Goal: Task Accomplishment & Management: Use online tool/utility

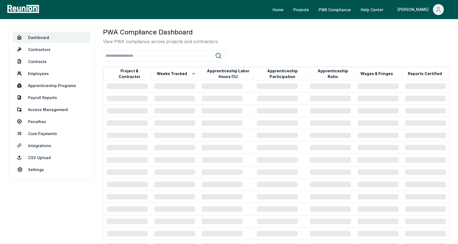
click at [288, 38] on div "PWA Compliance Dashboard View PWA compliance across projects and contractors." at bounding box center [276, 35] width 347 height 17
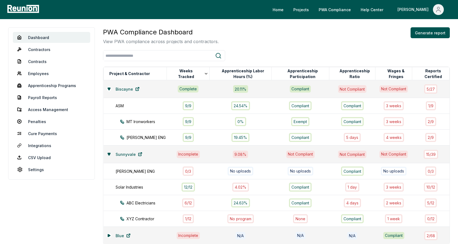
click at [108, 153] on icon at bounding box center [109, 154] width 2 height 2
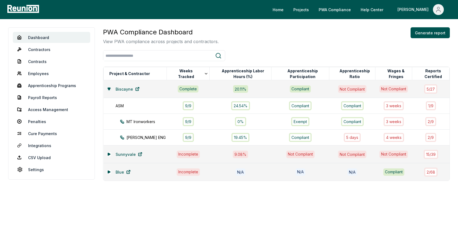
click at [107, 89] on icon at bounding box center [108, 88] width 3 height 3
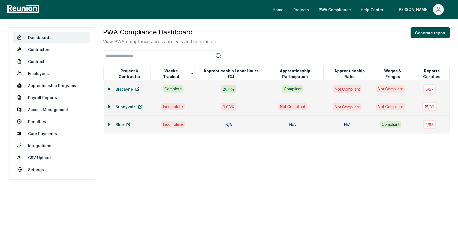
click at [283, 24] on div "Dashboard Contractors Contracts Employees Apprenticeship Programs Payroll Repor…" at bounding box center [229, 103] width 458 height 169
click at [285, 24] on div "Dashboard Contractors Contracts Employees Apprenticeship Programs Payroll Repor…" at bounding box center [229, 103] width 458 height 169
click at [157, 33] on h3 "PWA Compliance Dashboard" at bounding box center [161, 32] width 116 height 10
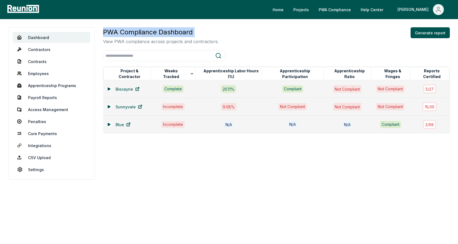
click at [211, 42] on p "View PWA compliance across projects and contractors." at bounding box center [161, 41] width 116 height 7
click at [109, 88] on icon at bounding box center [109, 89] width 2 height 2
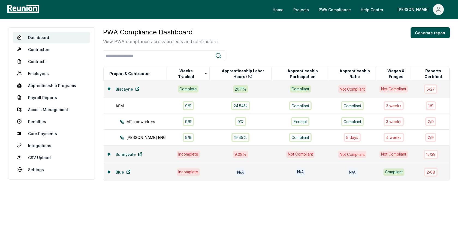
click at [108, 154] on icon at bounding box center [109, 154] width 2 height 2
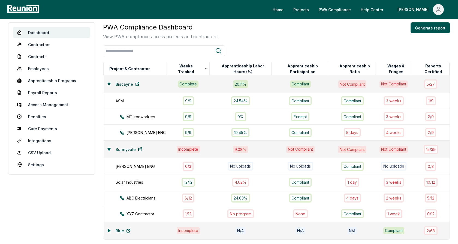
scroll to position [1, 0]
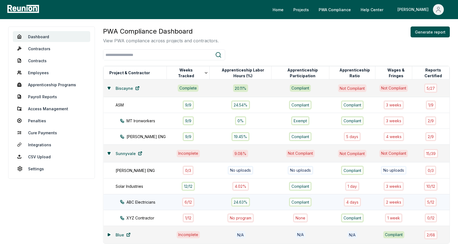
click at [157, 199] on div "ABC Electricians" at bounding box center [148, 202] width 57 height 6
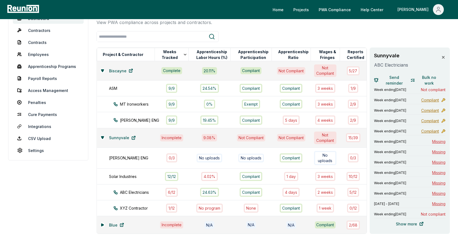
scroll to position [20, 0]
click at [394, 79] on span "Send reminder" at bounding box center [394, 79] width 27 height 11
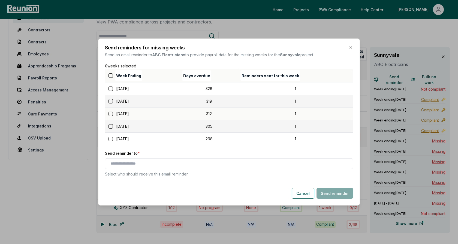
click at [110, 75] on button "button" at bounding box center [111, 75] width 4 height 4
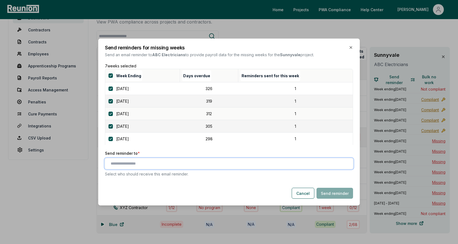
click at [133, 163] on input "text" at bounding box center [230, 164] width 239 height 6
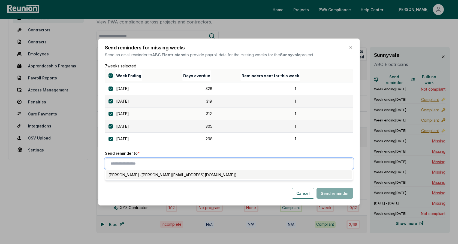
click at [138, 175] on div "Denis Marshall (alex+contractor_user1@reunioninfra.com)" at bounding box center [229, 174] width 246 height 9
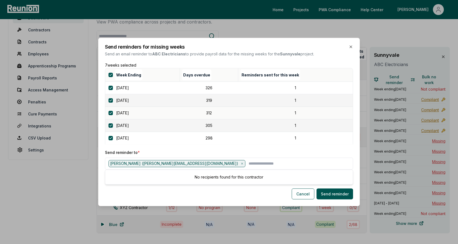
click at [150, 151] on p "Send reminder to *" at bounding box center [229, 152] width 248 height 6
click at [300, 192] on button "Cancel" at bounding box center [303, 193] width 23 height 11
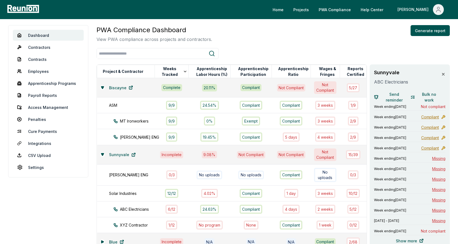
scroll to position [0, 0]
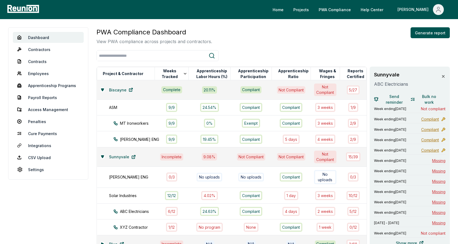
click at [443, 74] on icon at bounding box center [443, 76] width 4 height 4
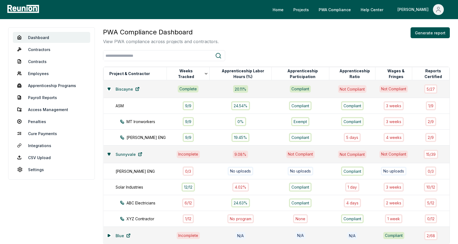
click at [109, 154] on icon at bounding box center [109, 154] width 2 height 2
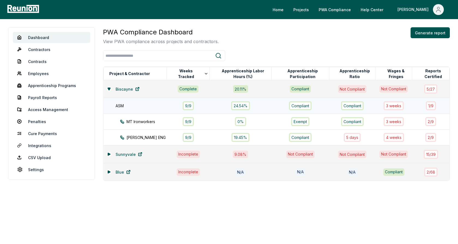
click at [154, 106] on div "ASM" at bounding box center [144, 106] width 57 height 6
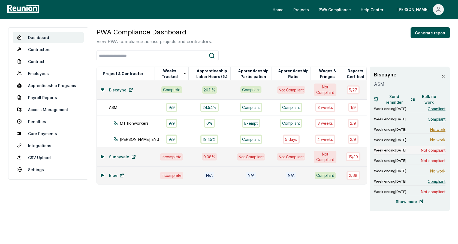
click at [406, 150] on span "Week ending August 4, 2024" at bounding box center [390, 150] width 32 height 4
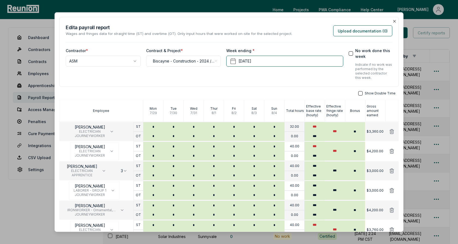
click at [268, 21] on div "**********" at bounding box center [229, 52] width 340 height 70
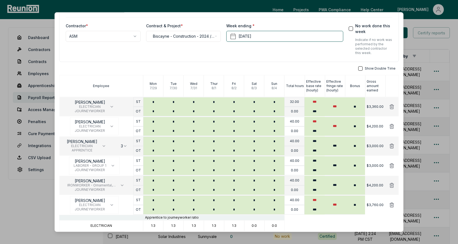
scroll to position [43, 0]
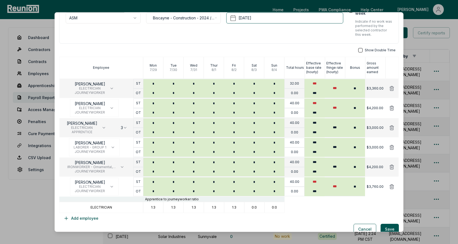
click at [103, 207] on p "ELECTRICIAN" at bounding box center [102, 207] width 22 height 4
click at [112, 210] on div "ELECTRICIAN" at bounding box center [101, 207] width 84 height 11
click at [103, 208] on p "ELECTRICIAN" at bounding box center [102, 207] width 22 height 4
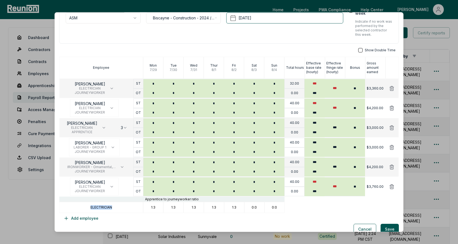
click at [103, 208] on p "ELECTRICIAN" at bounding box center [102, 207] width 22 height 4
click at [114, 209] on div "ELECTRICIAN" at bounding box center [101, 207] width 84 height 11
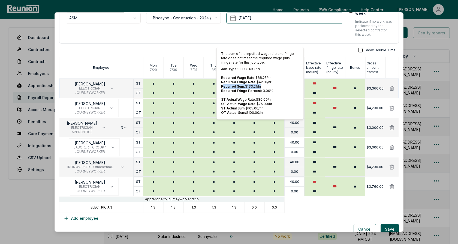
drag, startPoint x: 261, startPoint y: 85, endPoint x: 223, endPoint y: 85, distance: 37.9
click at [223, 85] on p "Required Sum: $ 133.21 /hr" at bounding box center [260, 86] width 78 height 4
click at [250, 80] on span "Required Fringe Rate:" at bounding box center [238, 82] width 35 height 4
drag, startPoint x: 262, startPoint y: 107, endPoint x: 221, endPoint y: 106, distance: 40.9
click at [221, 106] on p "ST Actual Sum: $ 105.00 /hr" at bounding box center [260, 108] width 78 height 4
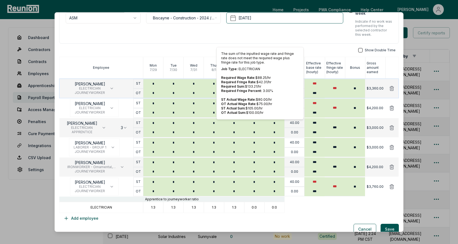
click at [255, 91] on span "Required Fringe Percent:" at bounding box center [241, 91] width 41 height 4
click at [327, 45] on div "**********" at bounding box center [229, 99] width 340 height 250
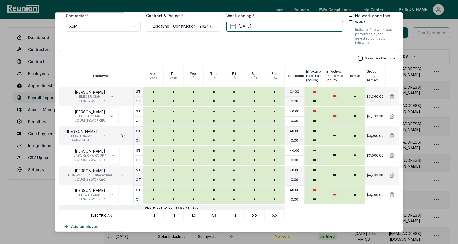
scroll to position [50, 0]
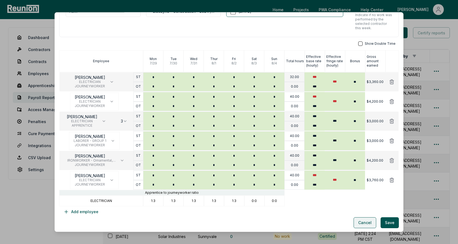
click at [367, 222] on button "Cancel" at bounding box center [365, 222] width 23 height 11
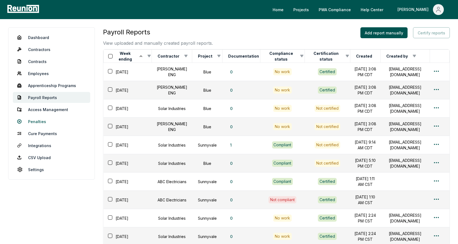
click at [38, 121] on link "Penalties" at bounding box center [51, 121] width 77 height 11
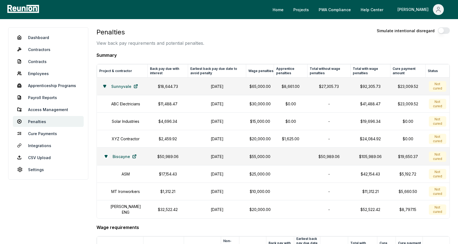
click at [104, 85] on icon at bounding box center [104, 86] width 2 height 2
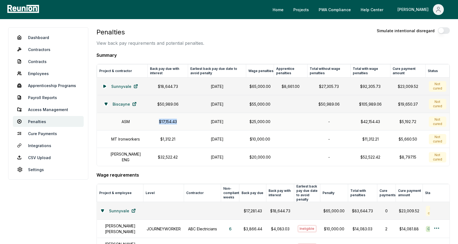
drag, startPoint x: 174, startPoint y: 121, endPoint x: 152, endPoint y: 121, distance: 22.1
click at [152, 121] on p "$17,154.43" at bounding box center [168, 122] width 34 height 6
click at [160, 122] on p "$17,154.43" at bounding box center [168, 122] width 34 height 6
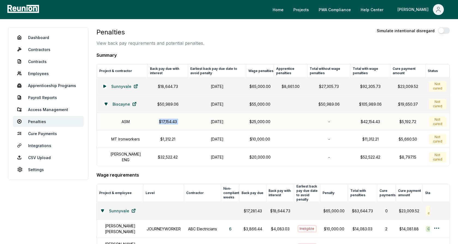
click at [169, 122] on p "$17,154.43" at bounding box center [168, 122] width 34 height 6
drag, startPoint x: 234, startPoint y: 121, endPoint x: 199, endPoint y: 121, distance: 34.9
click at [199, 121] on h1 "[DATE]" at bounding box center [217, 122] width 52 height 6
click at [204, 121] on h1 "[DATE]" at bounding box center [217, 122] width 52 height 6
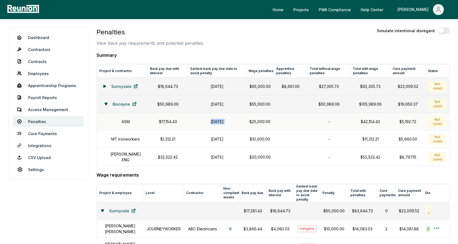
click at [204, 121] on h1 "[DATE]" at bounding box center [217, 122] width 52 height 6
click at [261, 119] on p "$25,000.00" at bounding box center [260, 122] width 21 height 6
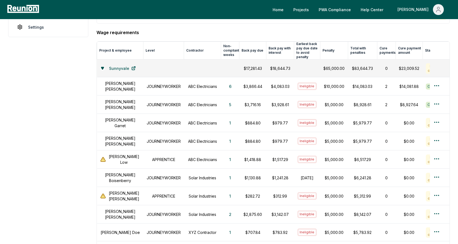
scroll to position [148, 0]
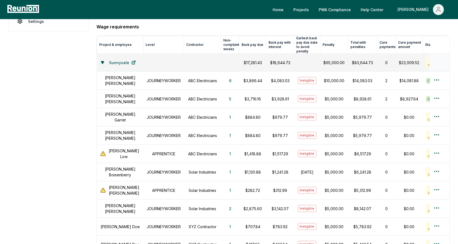
click at [103, 61] on icon at bounding box center [102, 62] width 2 height 2
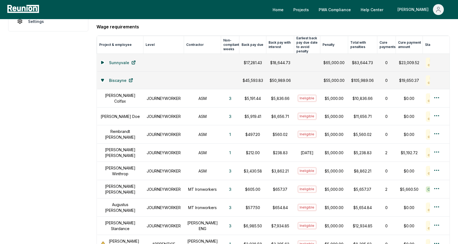
scroll to position [140, 0]
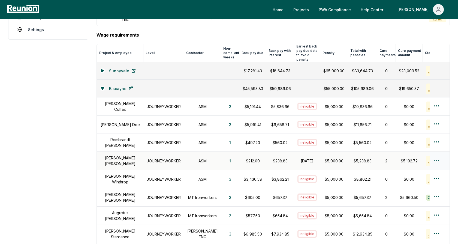
click at [123, 155] on h1 "[PERSON_NAME]" at bounding box center [120, 160] width 40 height 11
click at [158, 158] on h1 "JOURNEYWORKER" at bounding box center [164, 161] width 34 height 6
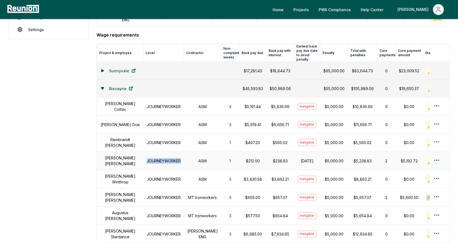
click at [158, 158] on h1 "JOURNEYWORKER" at bounding box center [164, 161] width 34 height 6
click at [194, 158] on h1 "ASM" at bounding box center [202, 161] width 31 height 6
click at [225, 155] on button "1" at bounding box center [230, 160] width 10 height 11
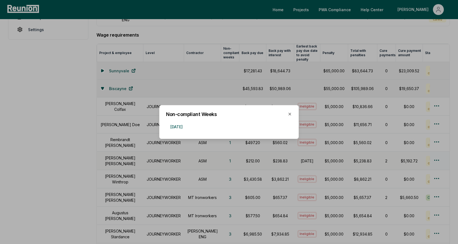
click at [209, 148] on div at bounding box center [229, 122] width 458 height 244
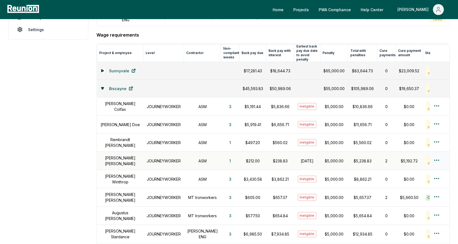
click at [244, 158] on p "$212.00" at bounding box center [253, 161] width 20 height 6
click at [248, 158] on p "$212.00" at bounding box center [253, 161] width 20 height 6
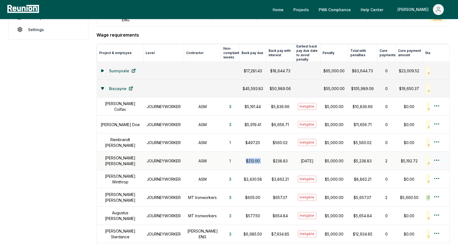
click at [248, 158] on p "$212.00" at bounding box center [253, 161] width 20 height 6
drag, startPoint x: 281, startPoint y: 157, endPoint x: 261, endPoint y: 156, distance: 20.2
click at [270, 158] on p "$238.83" at bounding box center [280, 161] width 21 height 6
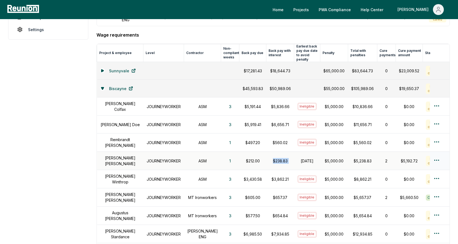
click at [270, 158] on p "$238.83" at bounding box center [280, 161] width 21 height 6
drag, startPoint x: 309, startPoint y: 161, endPoint x: 288, endPoint y: 152, distance: 23.8
click at [288, 152] on tr "[PERSON_NAME] JOURNEYWORKER ASM 1 $212.00 $238.83 [DATE] $5,000.00 $5,238.83 2 …" at bounding box center [279, 161] width 365 height 18
click at [298, 158] on h1 "[DATE]" at bounding box center [308, 161] width 20 height 6
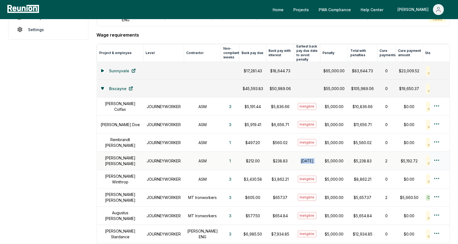
click at [298, 158] on h1 "[DATE]" at bounding box center [308, 161] width 20 height 6
click at [324, 158] on p "$5,000.00" at bounding box center [334, 161] width 21 height 6
click at [298, 158] on h1 "[DATE]" at bounding box center [308, 161] width 20 height 6
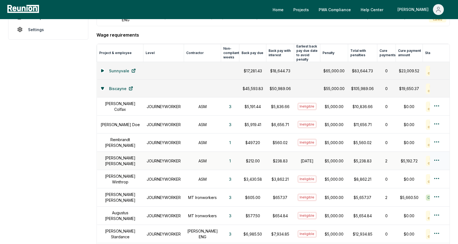
click at [298, 158] on h1 "[DATE]" at bounding box center [308, 161] width 20 height 6
click at [303, 158] on h1 "[DATE]" at bounding box center [308, 161] width 20 height 6
click at [324, 158] on p "$5,000.00" at bounding box center [334, 161] width 21 height 6
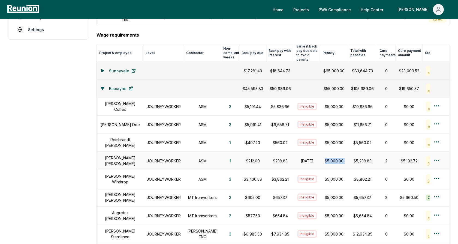
click at [324, 158] on p "$5,000.00" at bounding box center [334, 161] width 21 height 6
drag, startPoint x: 279, startPoint y: 155, endPoint x: 262, endPoint y: 155, distance: 16.1
click at [270, 158] on p "$238.83" at bounding box center [280, 161] width 21 height 6
click at [298, 158] on h1 "[DATE]" at bounding box center [308, 161] width 20 height 6
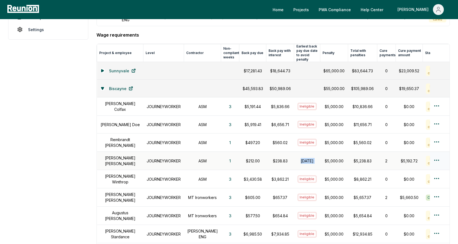
click at [298, 158] on h1 "[DATE]" at bounding box center [308, 161] width 20 height 6
click at [324, 158] on p "$5,000.00" at bounding box center [334, 161] width 21 height 6
click at [320, 152] on td "$5,000.00" at bounding box center [334, 161] width 28 height 18
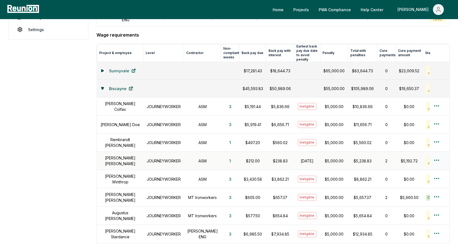
click at [324, 158] on p "$5,000.00" at bounding box center [334, 161] width 21 height 6
click at [325, 152] on td "$5,000.00" at bounding box center [334, 161] width 28 height 18
click at [324, 158] on p "$5,000.00" at bounding box center [334, 161] width 21 height 6
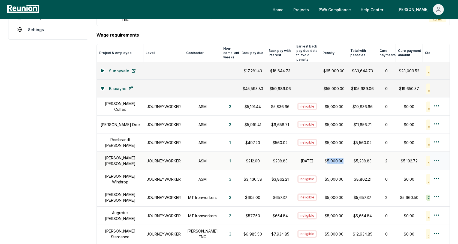
click at [324, 158] on p "$5,000.00" at bounding box center [334, 161] width 21 height 6
click at [280, 158] on p "$238.83" at bounding box center [280, 161] width 21 height 6
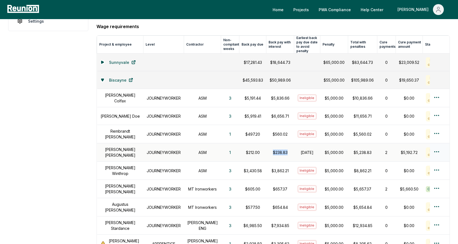
drag, startPoint x: 278, startPoint y: 146, endPoint x: 262, endPoint y: 146, distance: 16.1
click at [270, 149] on p "$238.83" at bounding box center [280, 152] width 21 height 6
click at [246, 149] on p "$212.00" at bounding box center [253, 152] width 20 height 6
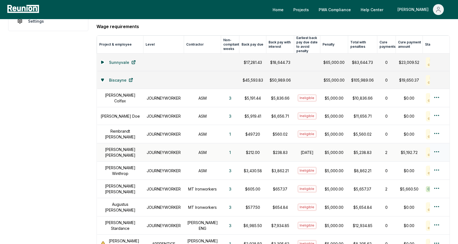
click at [272, 149] on p "$238.83" at bounding box center [280, 152] width 21 height 6
click at [273, 149] on p "$238.83" at bounding box center [280, 152] width 21 height 6
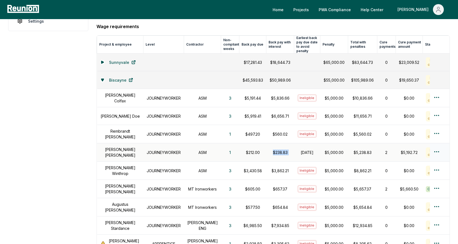
click at [273, 149] on p "$238.83" at bounding box center [280, 152] width 21 height 6
drag, startPoint x: 307, startPoint y: 151, endPoint x: 288, endPoint y: 143, distance: 21.2
click at [294, 143] on td "[DATE]" at bounding box center [307, 152] width 26 height 18
click at [276, 149] on p "$238.83" at bounding box center [280, 152] width 21 height 6
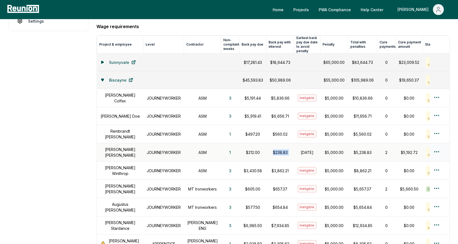
click at [276, 149] on p "$238.83" at bounding box center [280, 152] width 21 height 6
click at [331, 149] on p "$5,000.00" at bounding box center [334, 152] width 21 height 6
drag, startPoint x: 305, startPoint y: 150, endPoint x: 286, endPoint y: 143, distance: 20.0
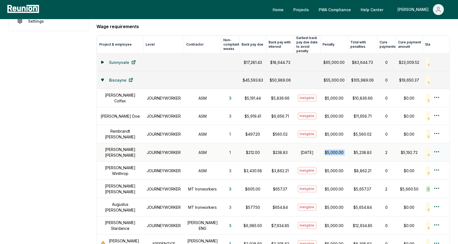
click at [294, 143] on td "[DATE]" at bounding box center [307, 152] width 26 height 18
click at [324, 149] on p "$5,000.00" at bounding box center [334, 152] width 21 height 6
click at [270, 149] on p "$238.83" at bounding box center [280, 152] width 21 height 6
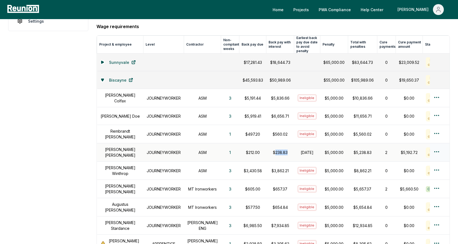
click at [270, 149] on p "$238.83" at bounding box center [280, 152] width 21 height 6
click at [123, 92] on h1 "[PERSON_NAME]" at bounding box center [120, 97] width 40 height 11
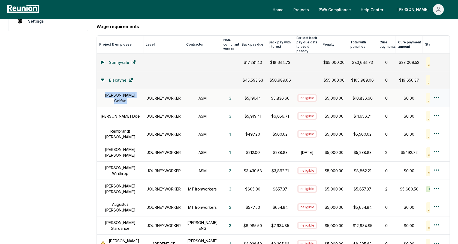
click at [277, 98] on td "$5,836.66" at bounding box center [281, 98] width 28 height 18
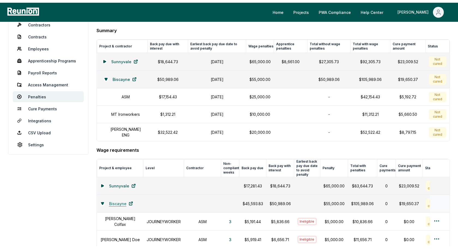
scroll to position [0, 0]
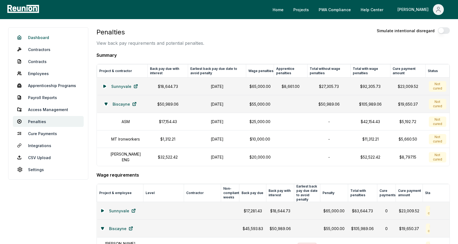
click at [33, 36] on link "Dashboard" at bounding box center [48, 37] width 71 height 11
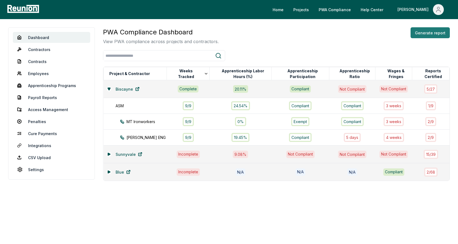
click at [433, 34] on button "Generate report" at bounding box center [430, 32] width 39 height 11
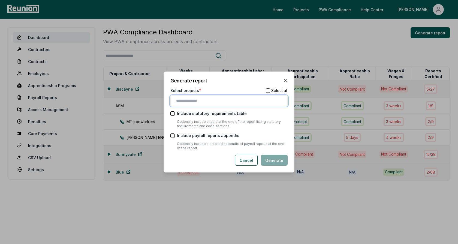
click at [216, 101] on input "text" at bounding box center [230, 101] width 108 height 6
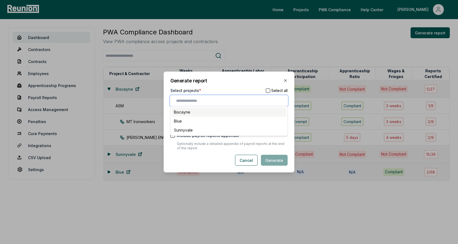
click at [212, 114] on div "Biscayne" at bounding box center [229, 111] width 115 height 9
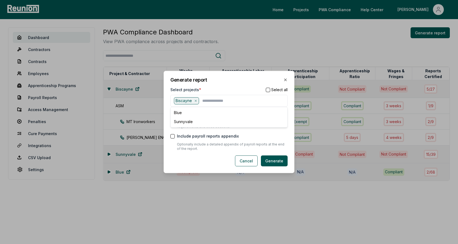
click at [220, 88] on div "Select projects * Select all" at bounding box center [228, 90] width 117 height 6
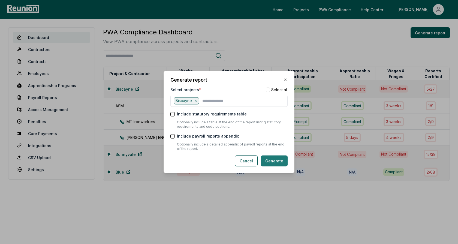
click at [277, 161] on button "Generate" at bounding box center [274, 160] width 27 height 11
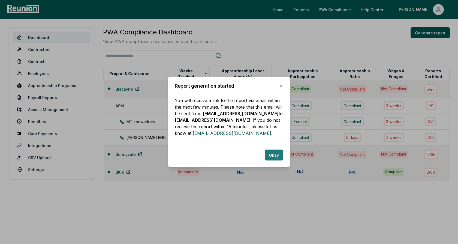
click at [276, 157] on button "Okay" at bounding box center [274, 154] width 19 height 11
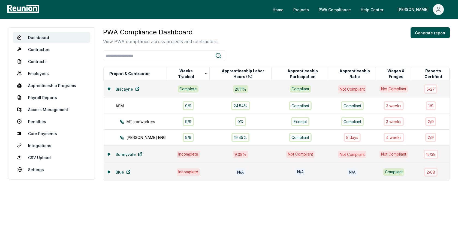
click at [282, 58] on div at bounding box center [276, 55] width 347 height 11
click at [248, 48] on div "PWA Compliance Dashboard View PWA compliance across projects and contractors. G…" at bounding box center [276, 104] width 347 height 154
